Goal: Complete application form: Complete application form

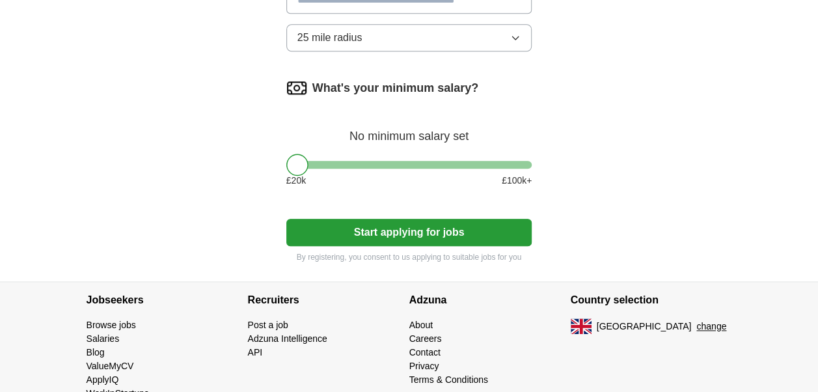
scroll to position [692, 0]
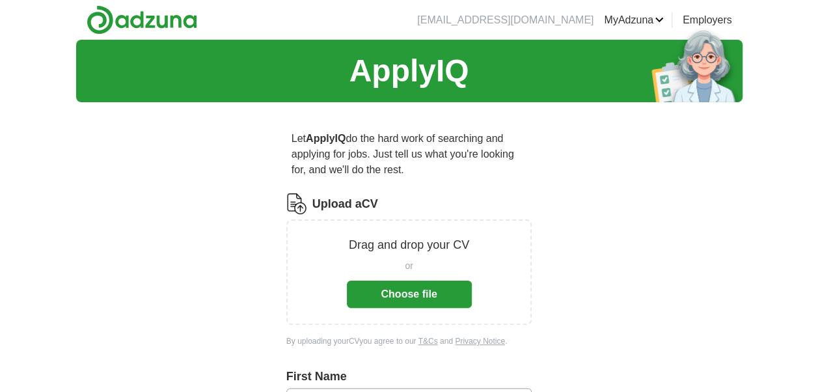
click at [384, 296] on button "Choose file" at bounding box center [409, 293] width 125 height 27
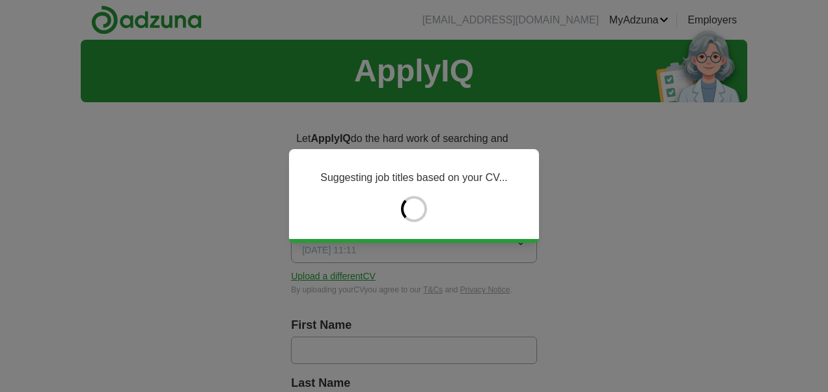
type input "*******"
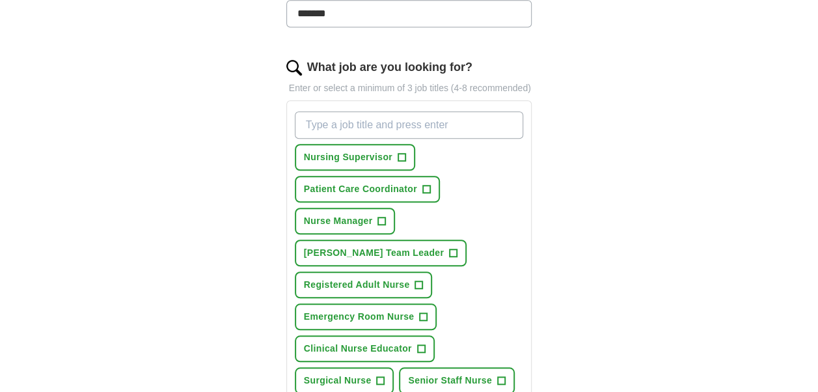
scroll to position [382, 0]
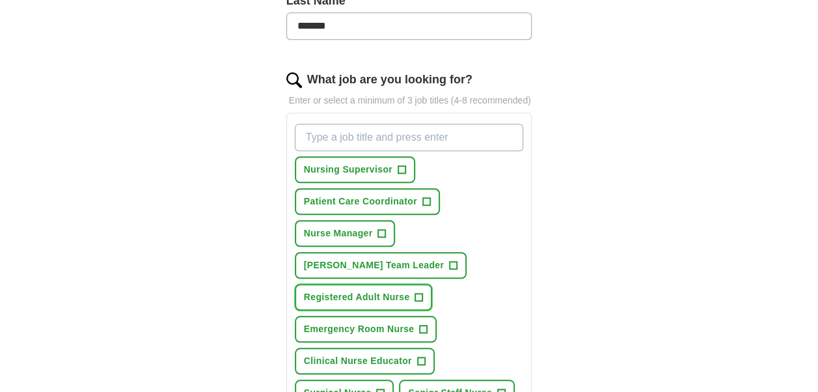
click at [322, 290] on span "Registered Adult Nurse" at bounding box center [357, 297] width 106 height 14
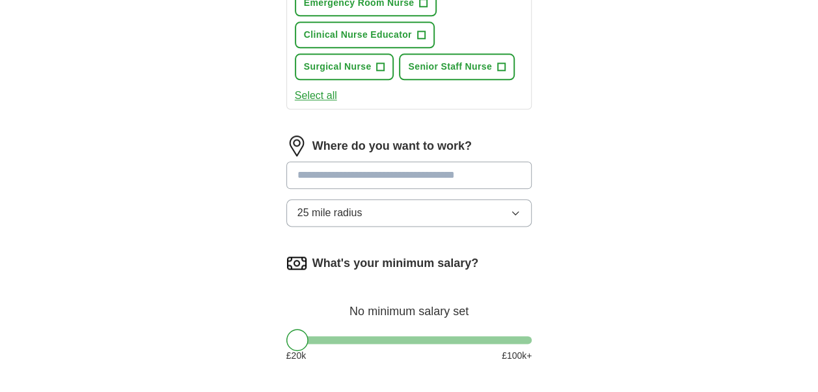
scroll to position [713, 0]
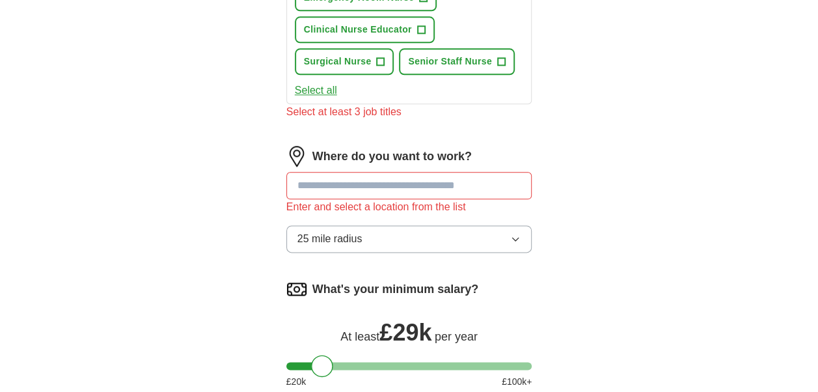
click at [324, 172] on input "text" at bounding box center [409, 185] width 246 height 27
click at [325, 172] on input "text" at bounding box center [409, 185] width 246 height 27
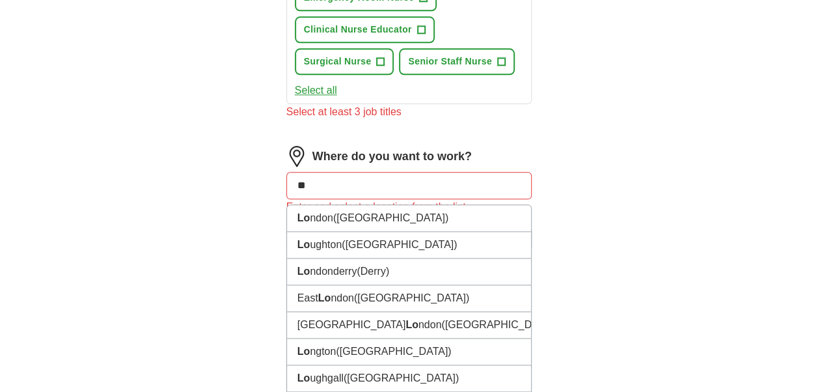
type input "***"
click at [305, 212] on strong "Lon" at bounding box center [306, 217] width 19 height 11
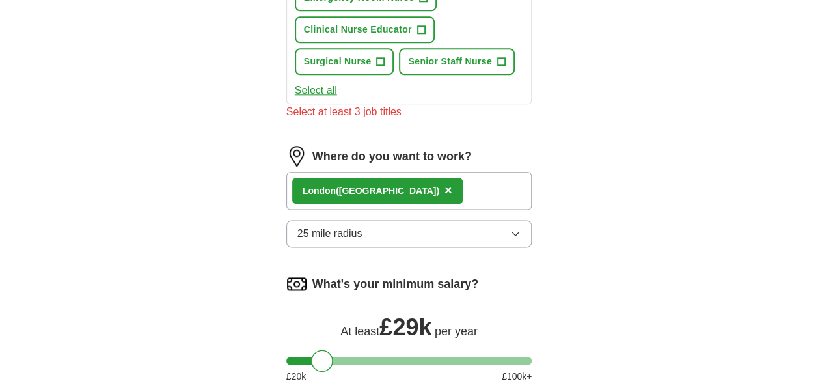
click at [416, 172] on div "Lon don ([GEOGRAPHIC_DATA]) ×" at bounding box center [409, 191] width 246 height 38
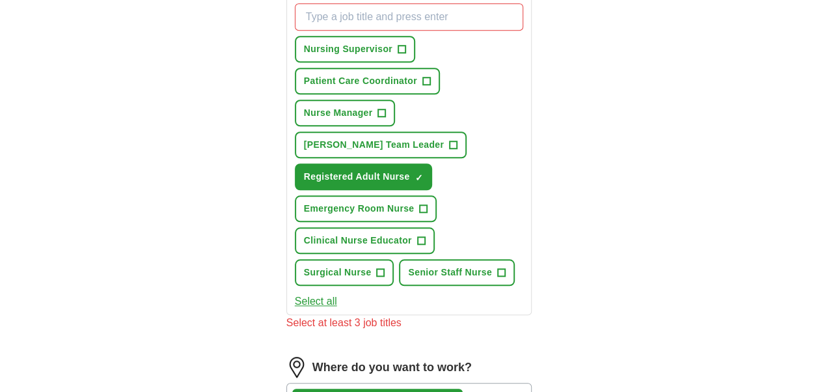
scroll to position [495, 0]
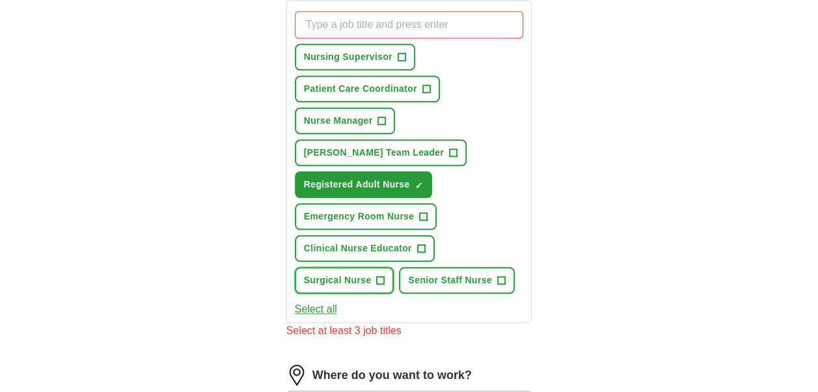
click at [329, 273] on span "Surgical Nurse" at bounding box center [338, 280] width 68 height 14
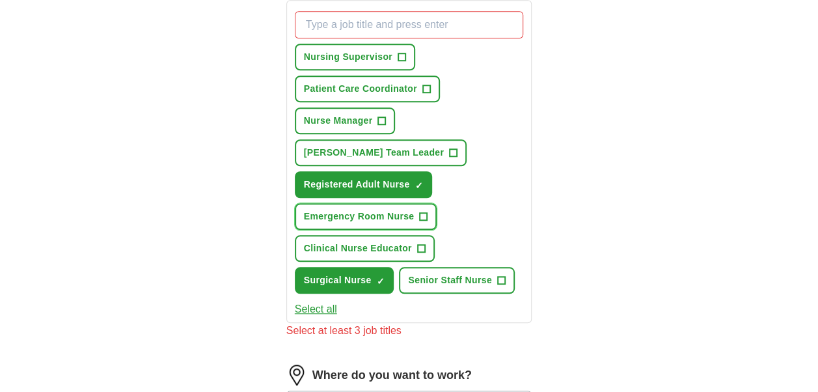
click at [374, 210] on span "Emergency Room Nurse" at bounding box center [359, 217] width 111 height 14
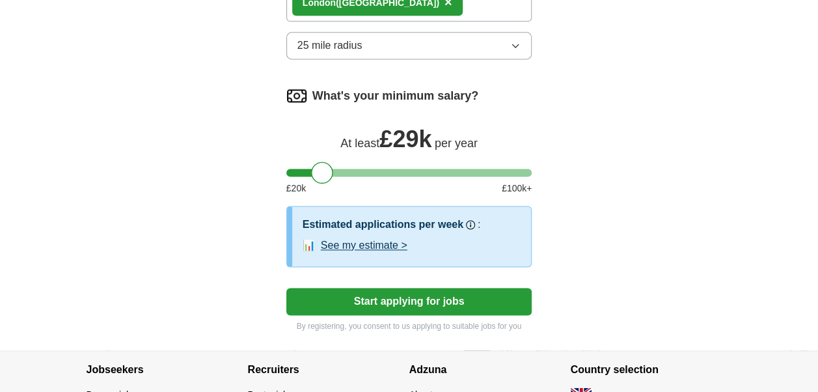
scroll to position [887, 0]
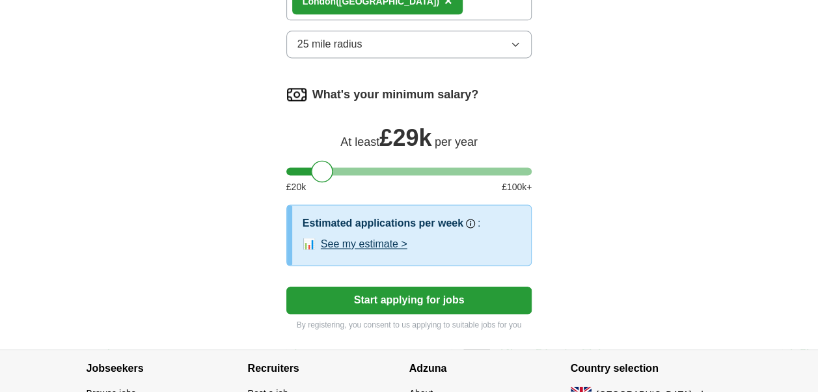
click at [374, 286] on button "Start applying for jobs" at bounding box center [409, 299] width 246 height 27
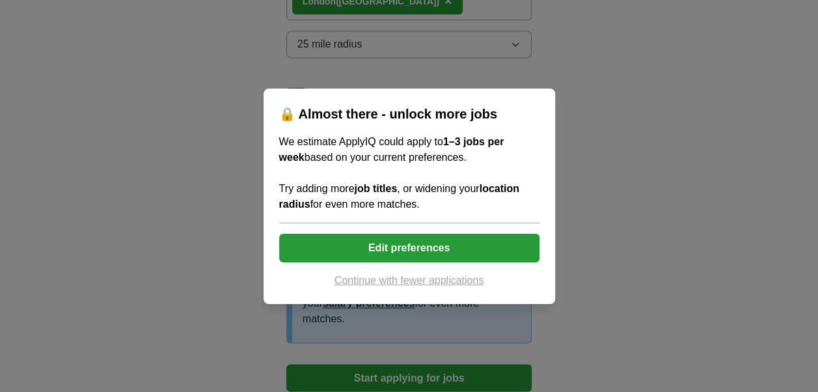
click at [349, 258] on button "Edit preferences" at bounding box center [409, 248] width 260 height 29
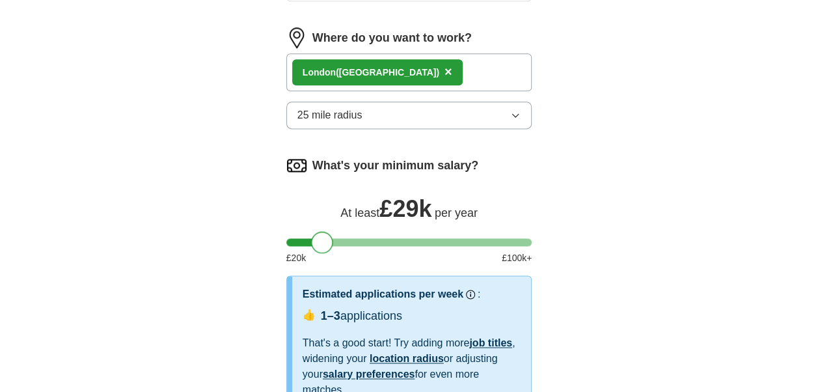
scroll to position [1031, 0]
